Goal: Transaction & Acquisition: Purchase product/service

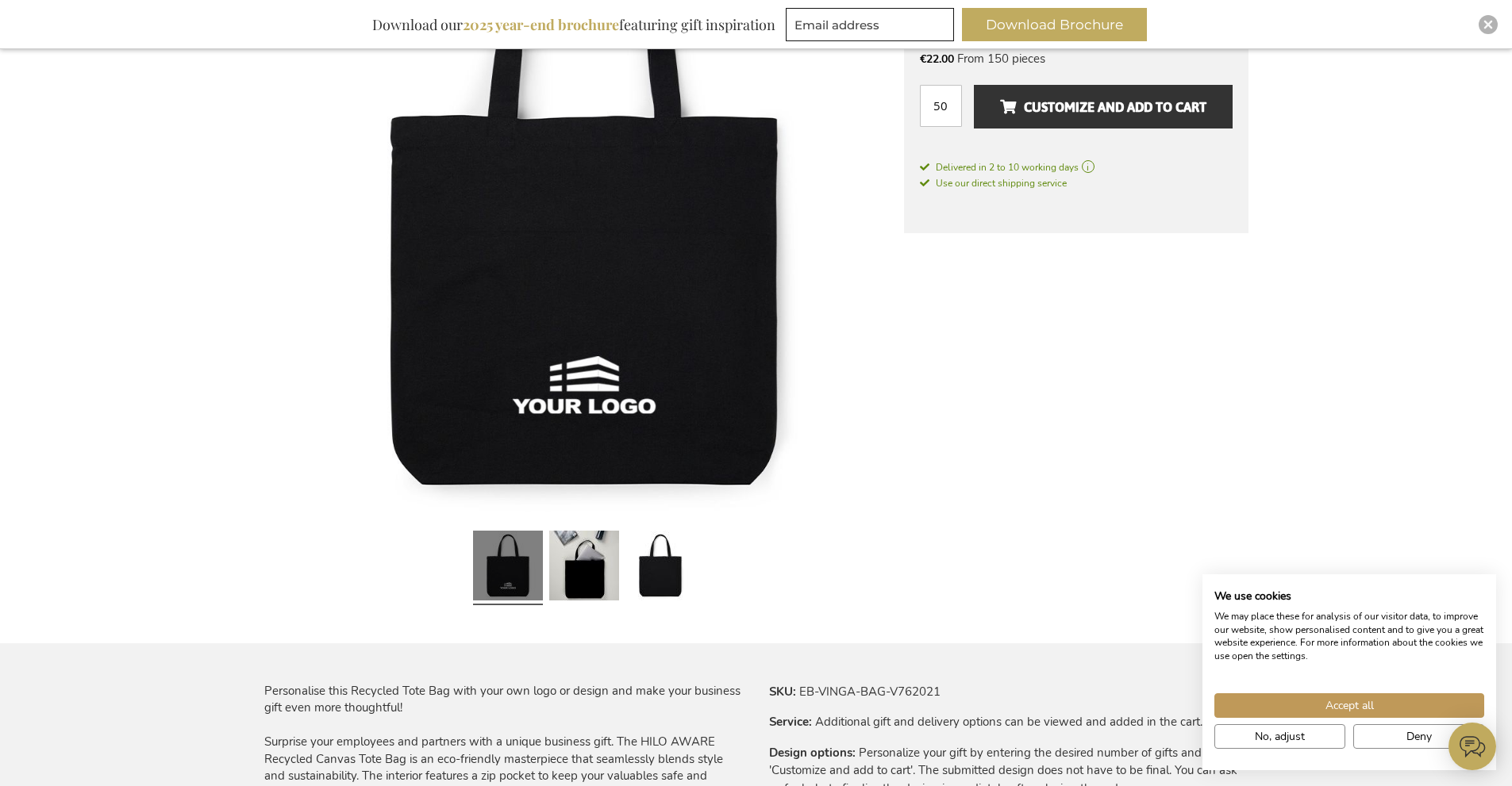
scroll to position [382, 0]
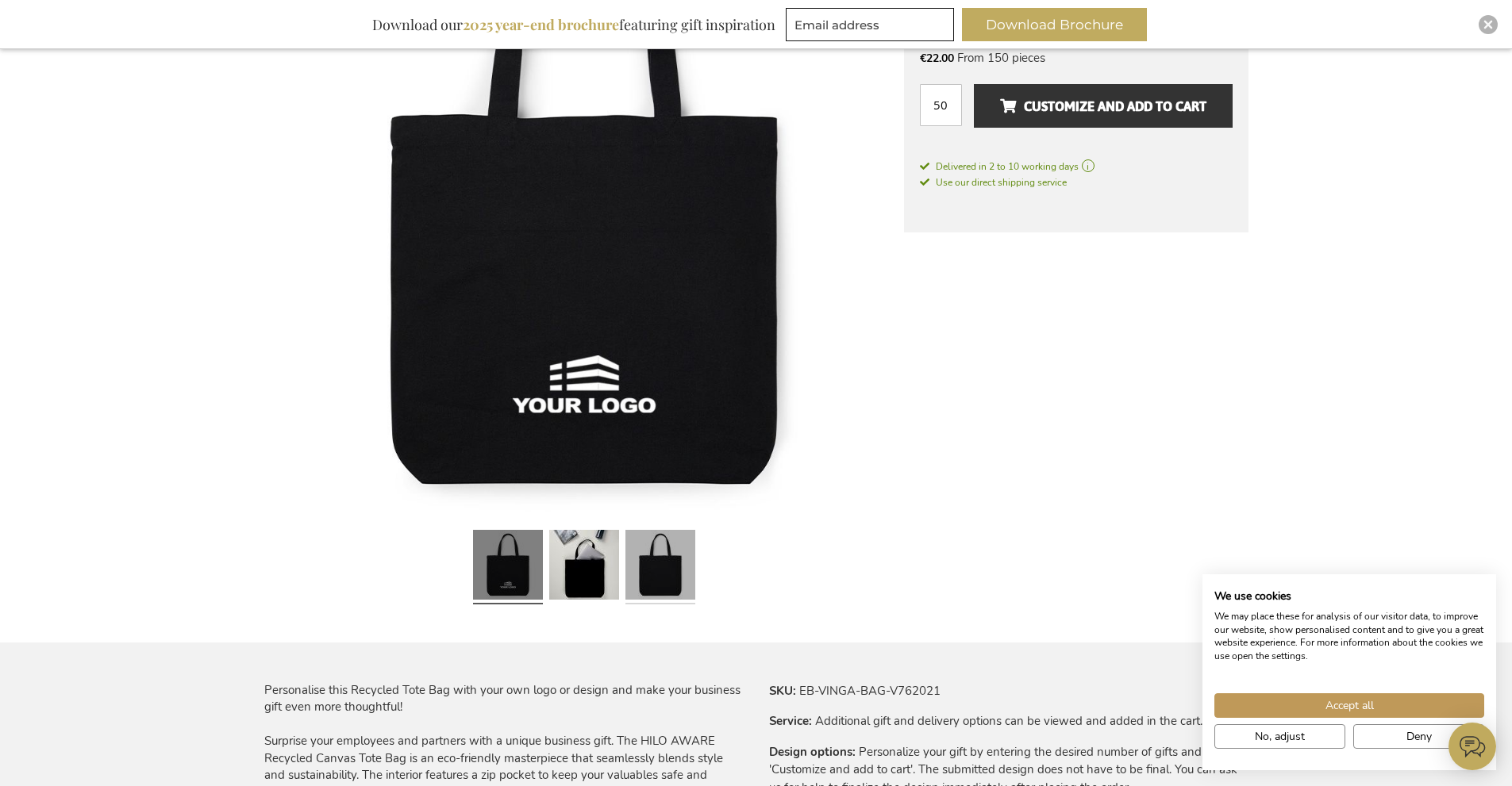
click at [657, 581] on link at bounding box center [661, 567] width 70 height 88
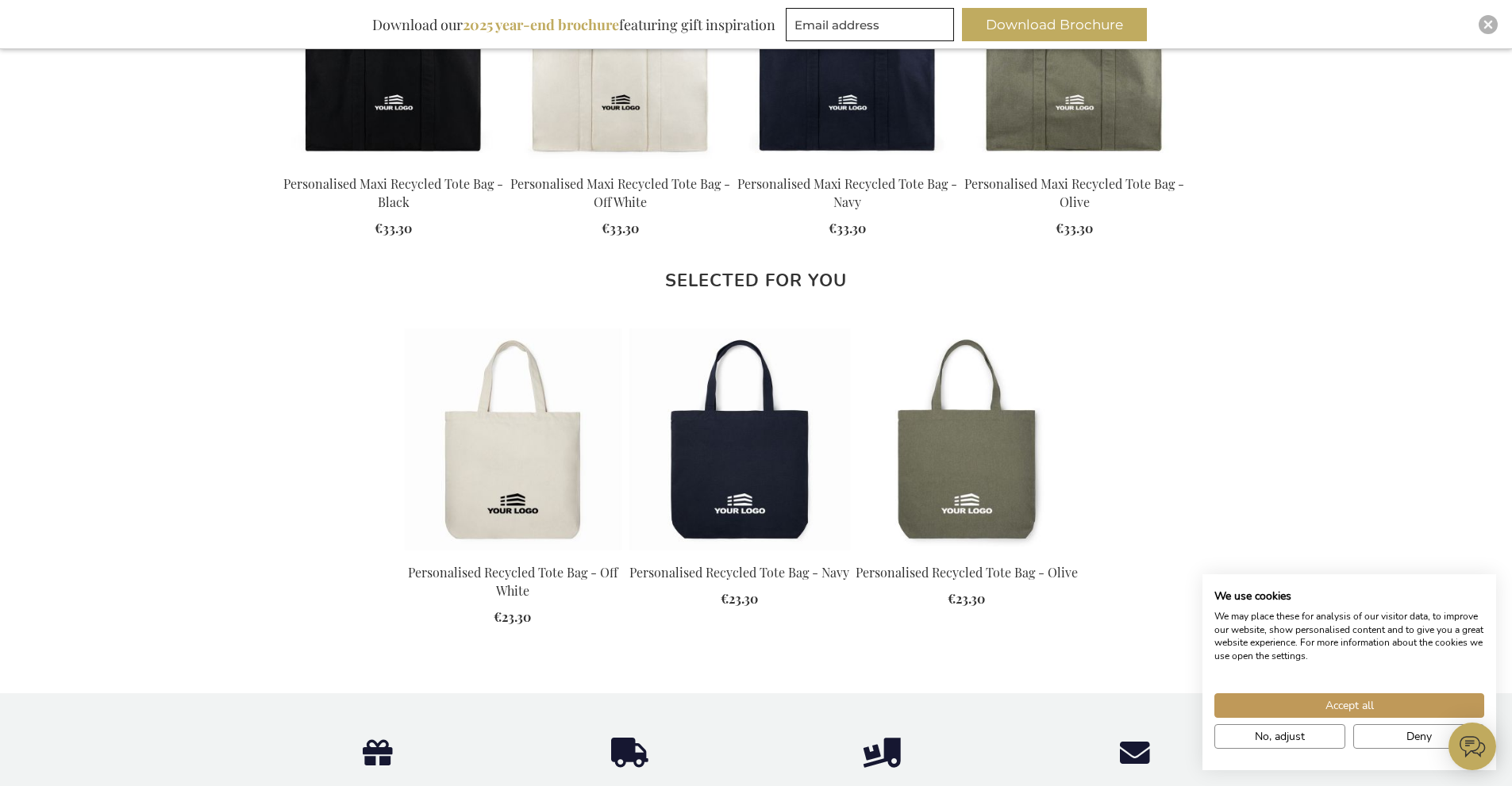
scroll to position [1730, 0]
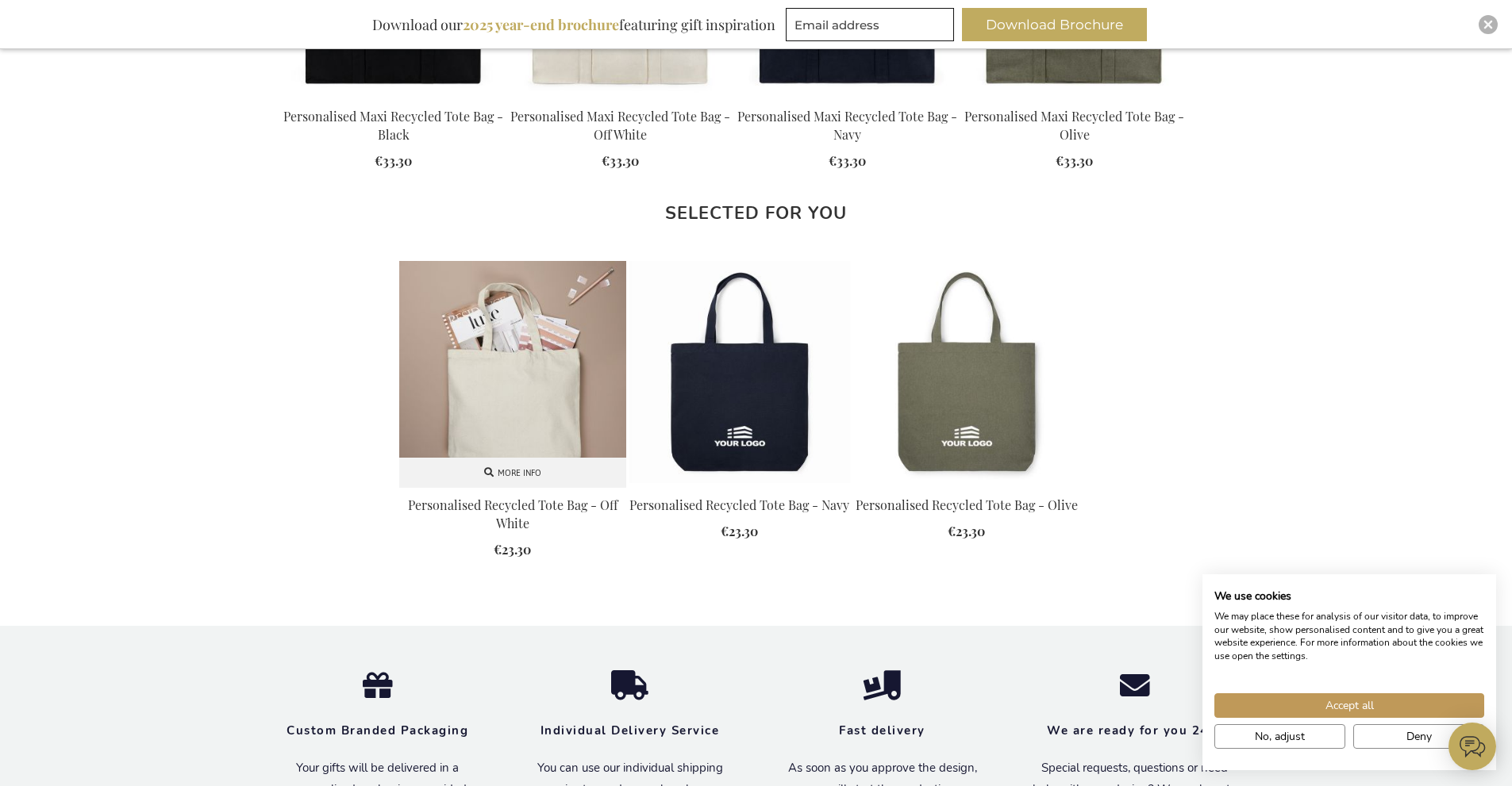
click at [507, 392] on img at bounding box center [512, 374] width 227 height 227
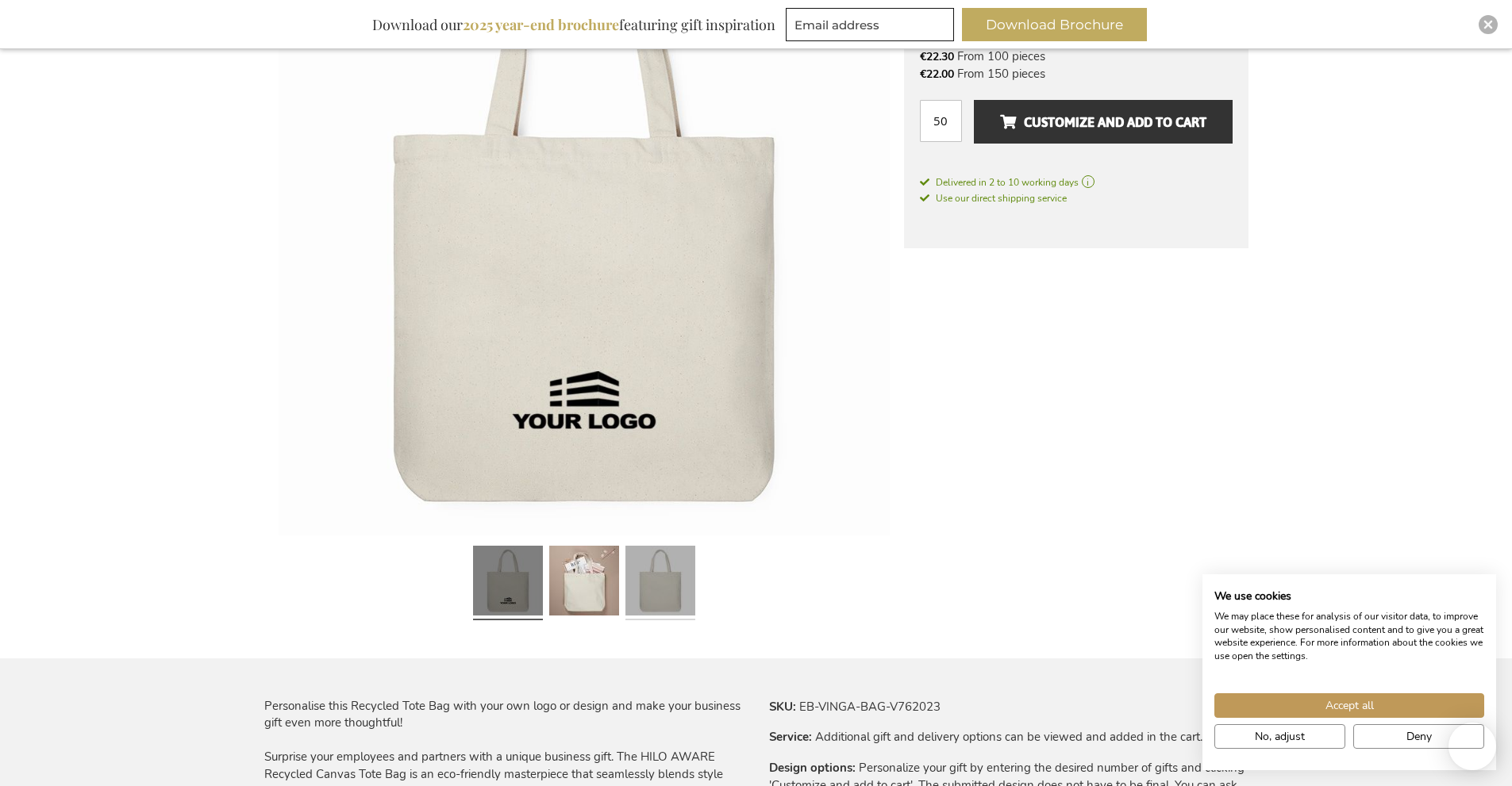
scroll to position [367, 0]
click at [671, 589] on link at bounding box center [661, 582] width 70 height 88
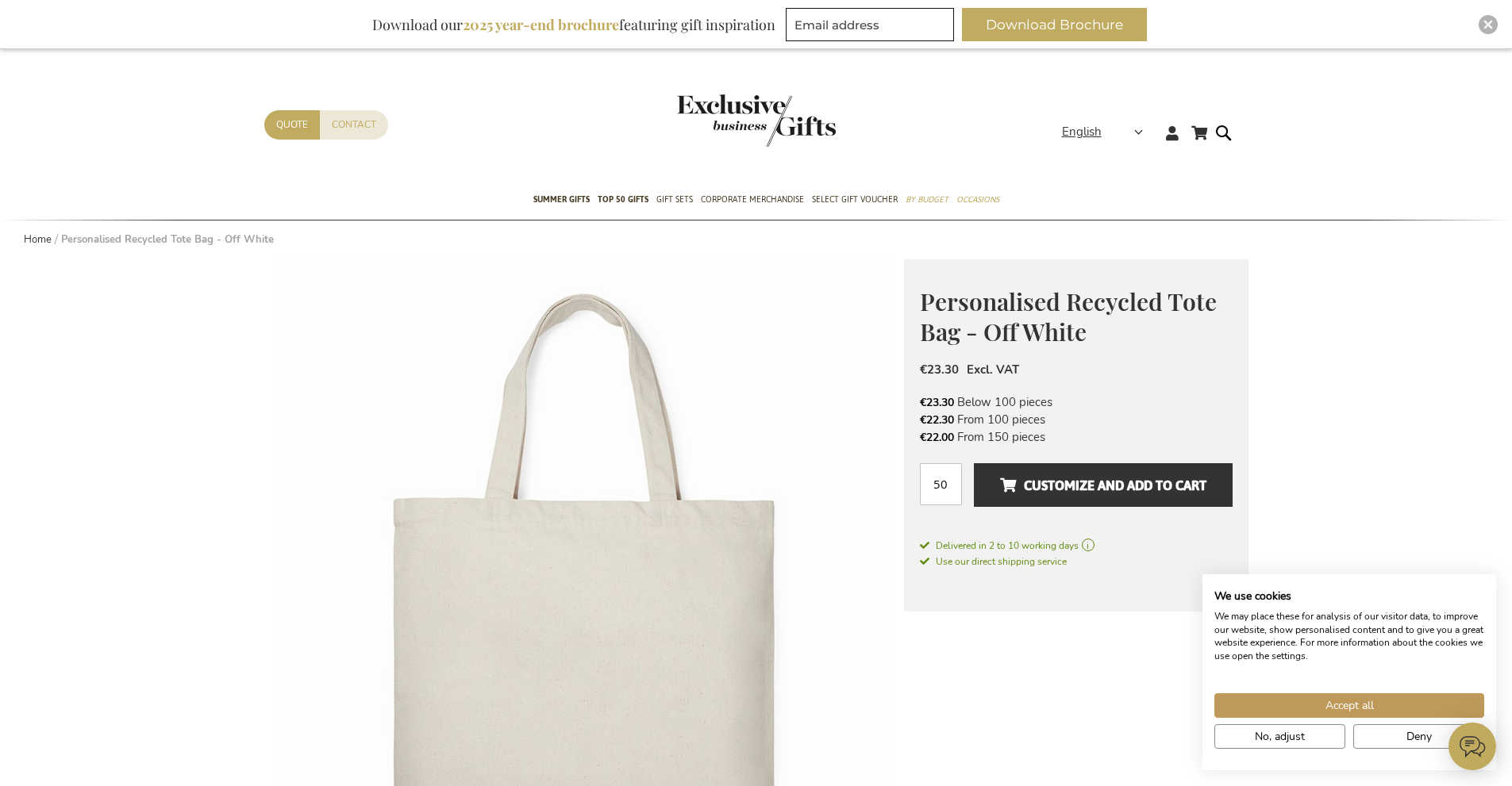
scroll to position [0, 0]
